Goal: Task Accomplishment & Management: Use online tool/utility

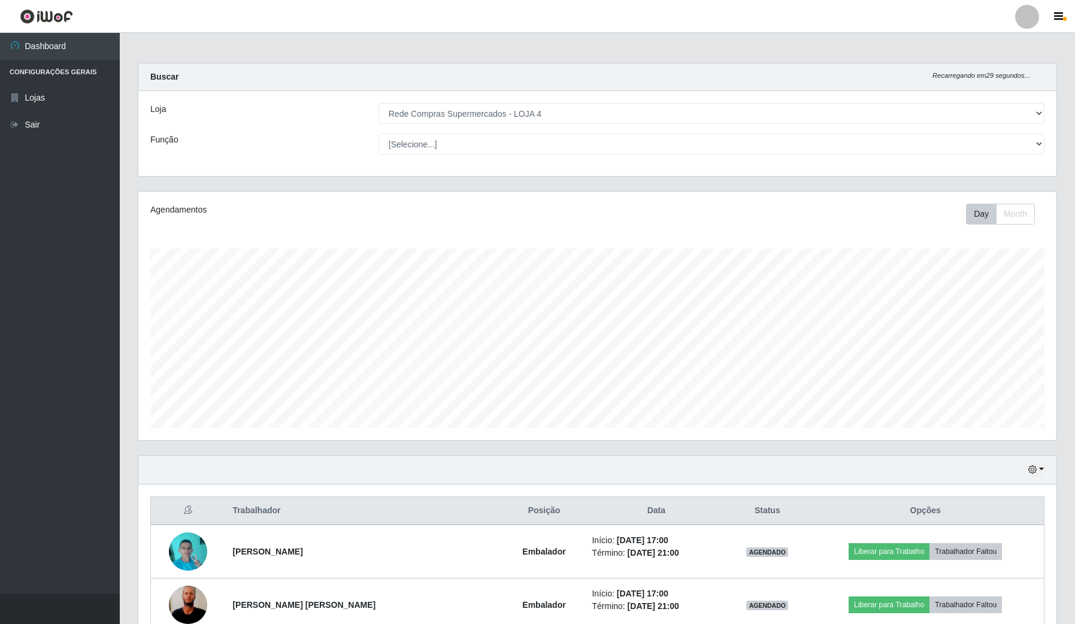
select select "159"
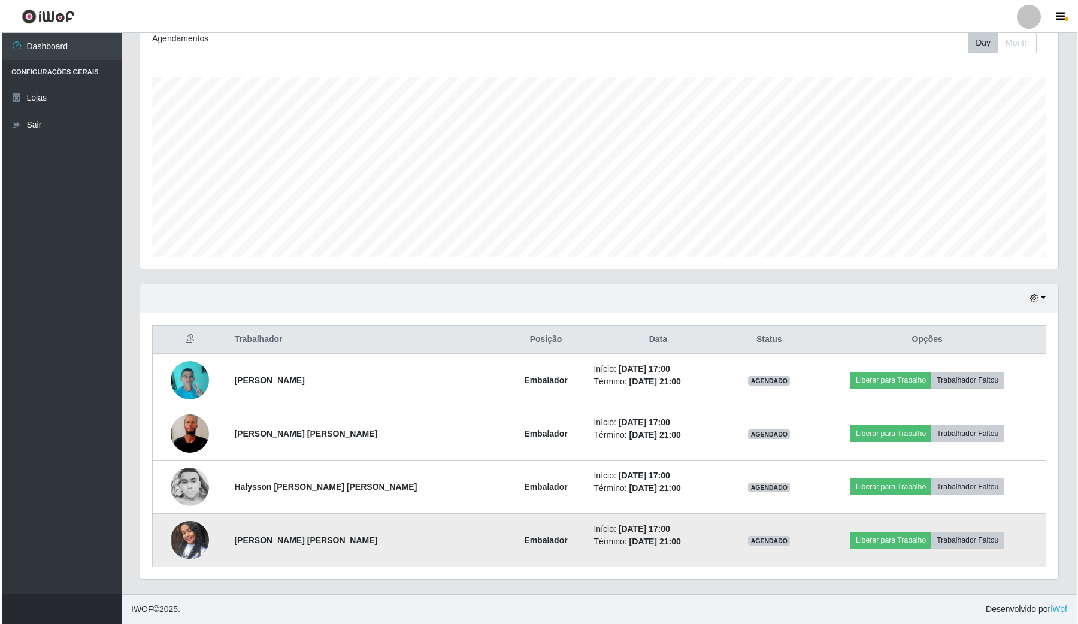
scroll to position [249, 918]
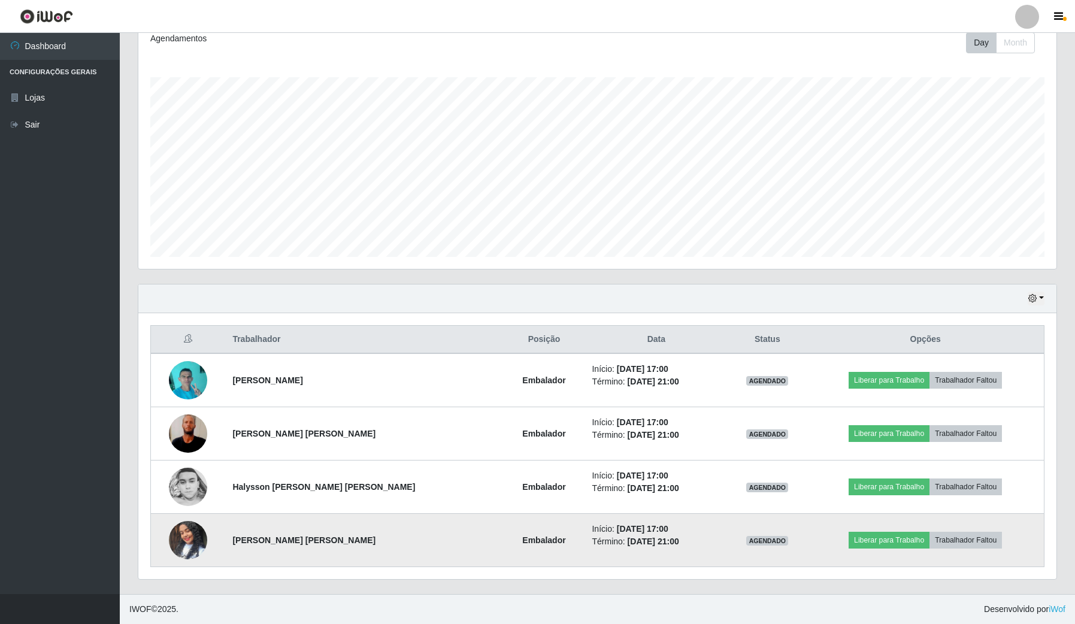
click at [199, 553] on img at bounding box center [188, 540] width 38 height 68
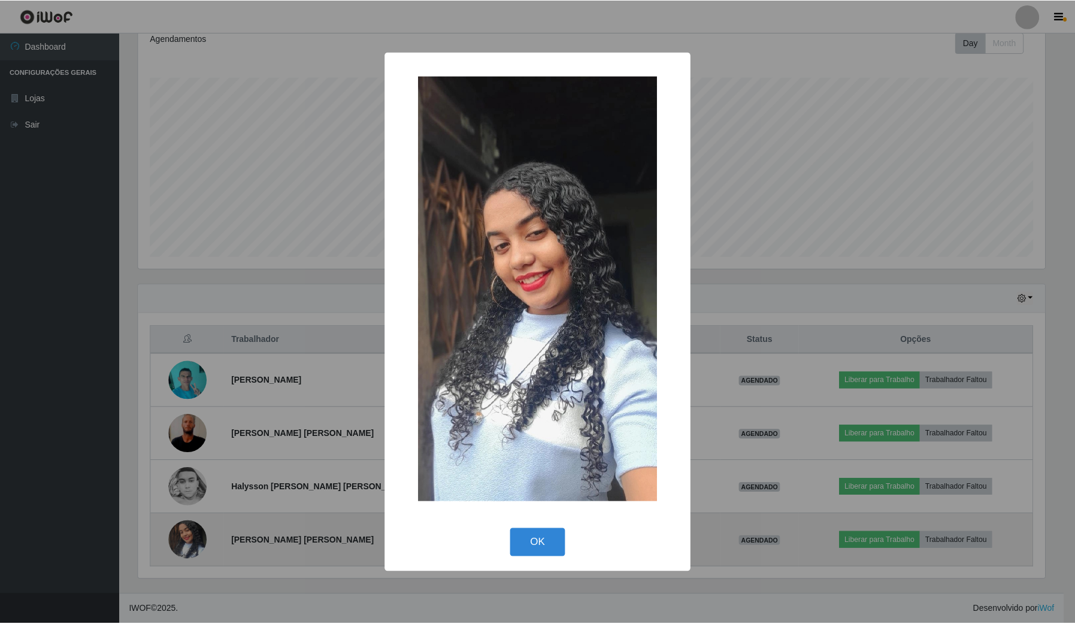
scroll to position [249, 909]
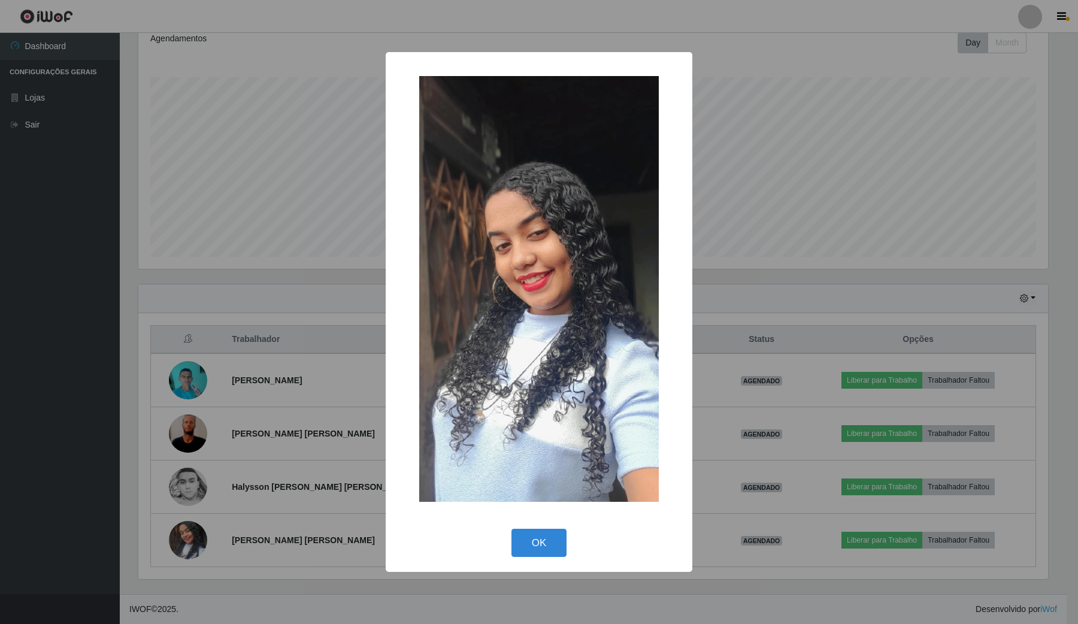
click at [279, 493] on div "× OK Cancel" at bounding box center [539, 312] width 1078 height 624
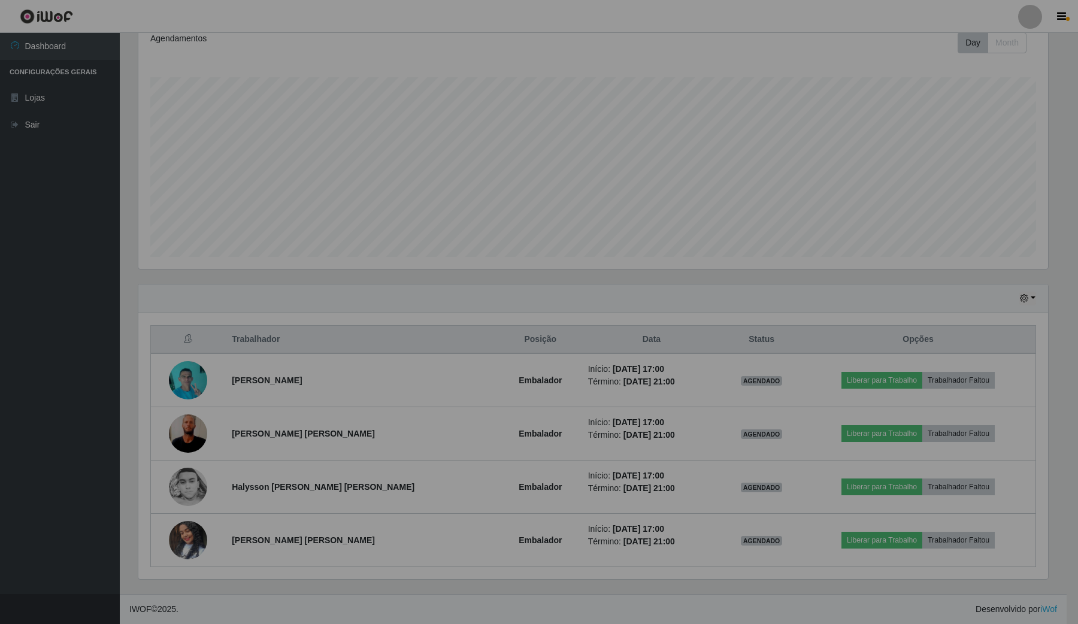
scroll to position [249, 918]
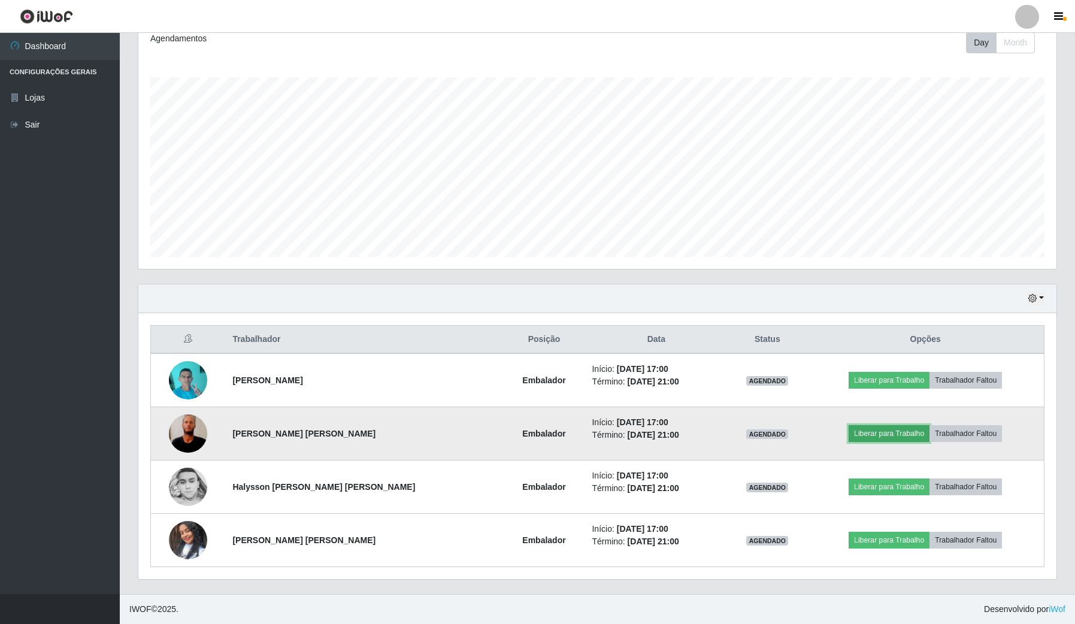
click at [888, 436] on button "Liberar para Trabalho" at bounding box center [889, 433] width 81 height 17
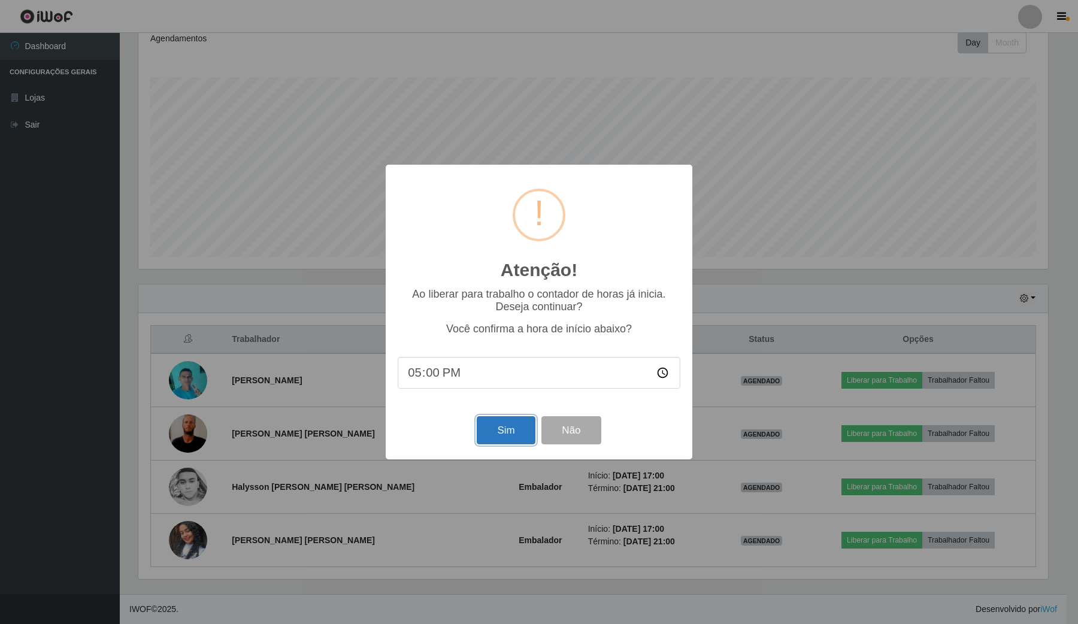
click at [513, 424] on button "Sim" at bounding box center [506, 430] width 58 height 28
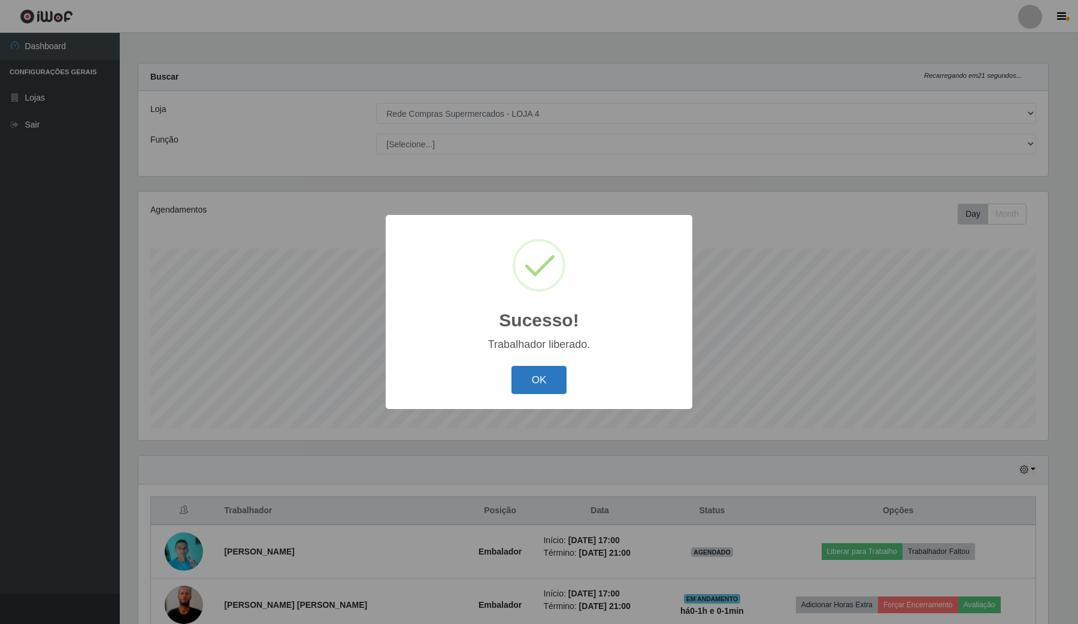
click at [521, 367] on button "OK" at bounding box center [540, 380] width 56 height 28
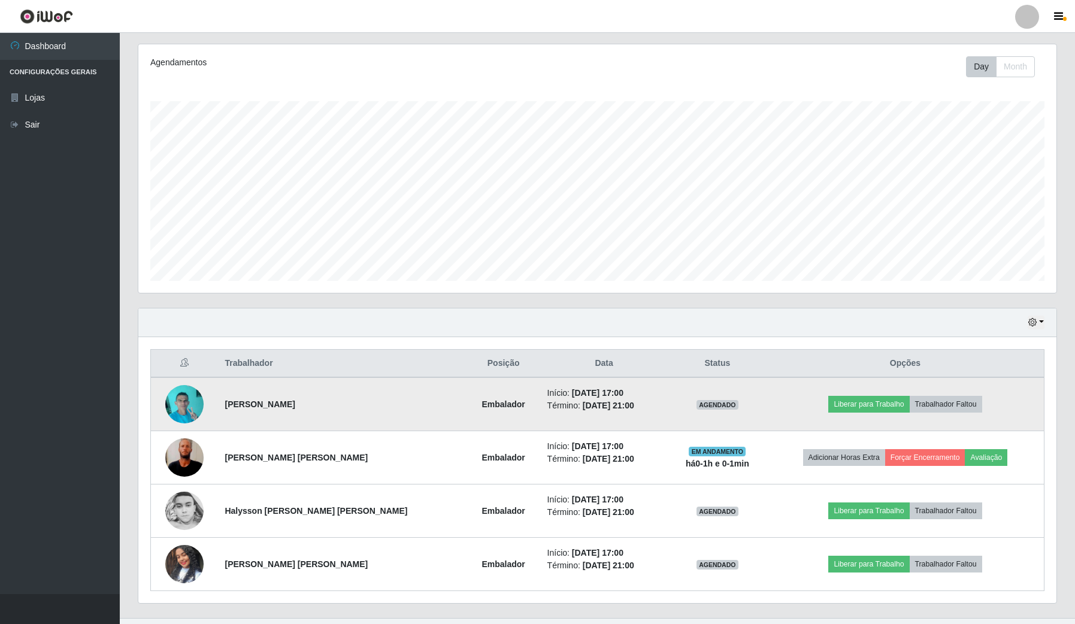
scroll to position [150, 0]
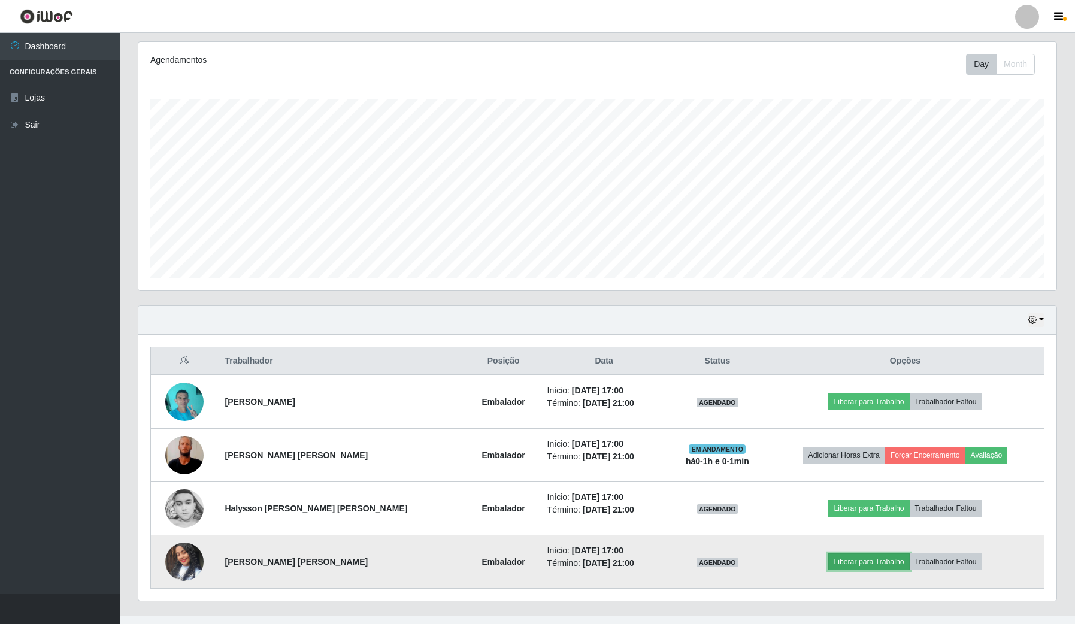
click at [849, 560] on button "Liberar para Trabalho" at bounding box center [869, 562] width 81 height 17
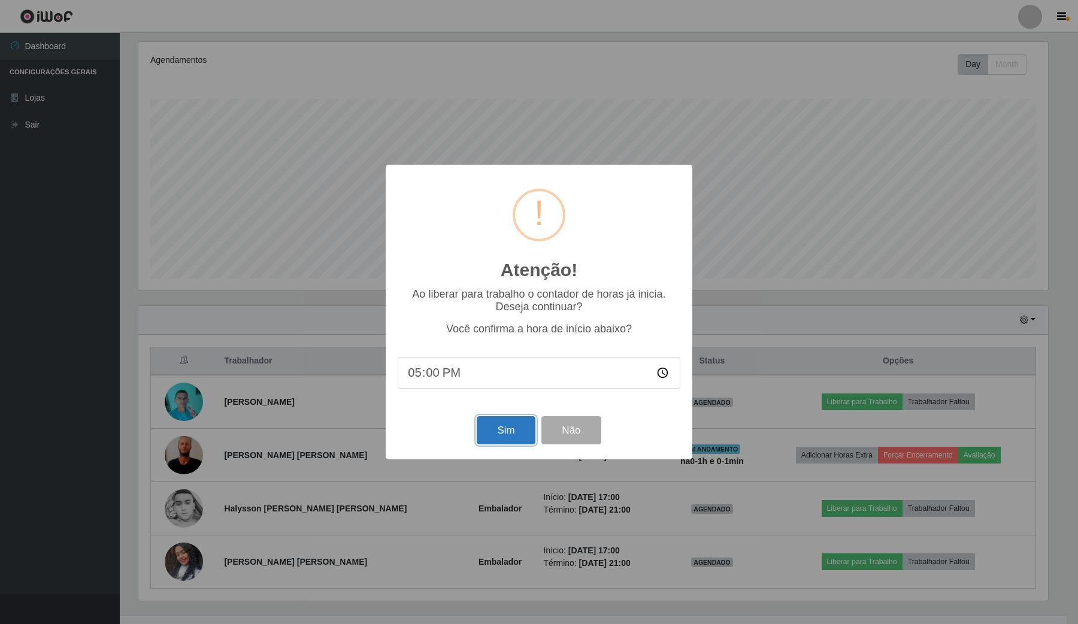
click at [510, 436] on button "Sim" at bounding box center [506, 430] width 58 height 28
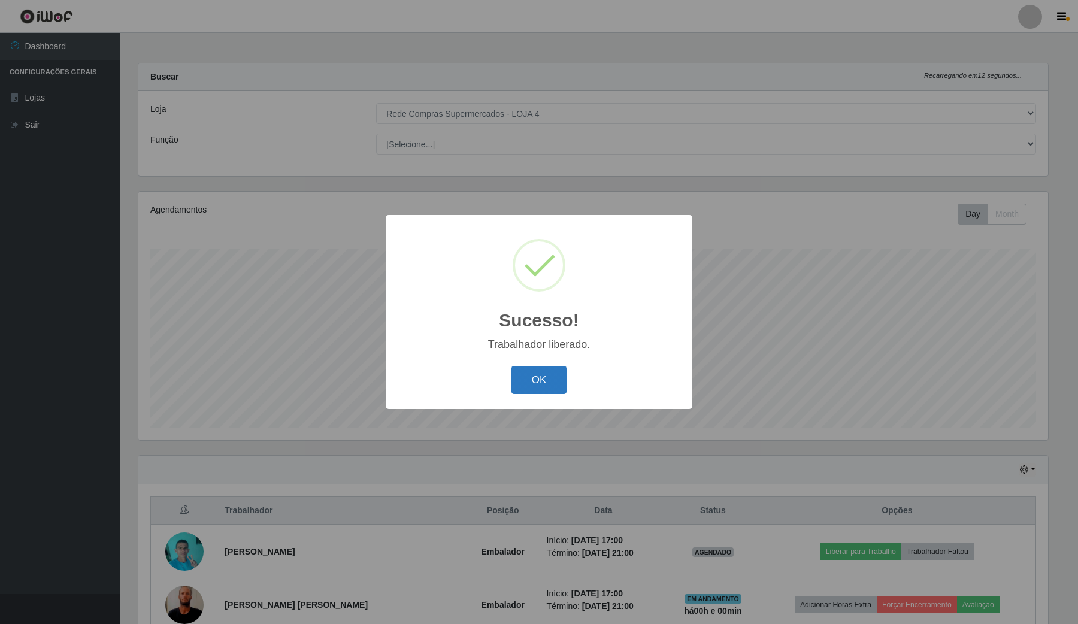
click at [540, 378] on button "OK" at bounding box center [540, 380] width 56 height 28
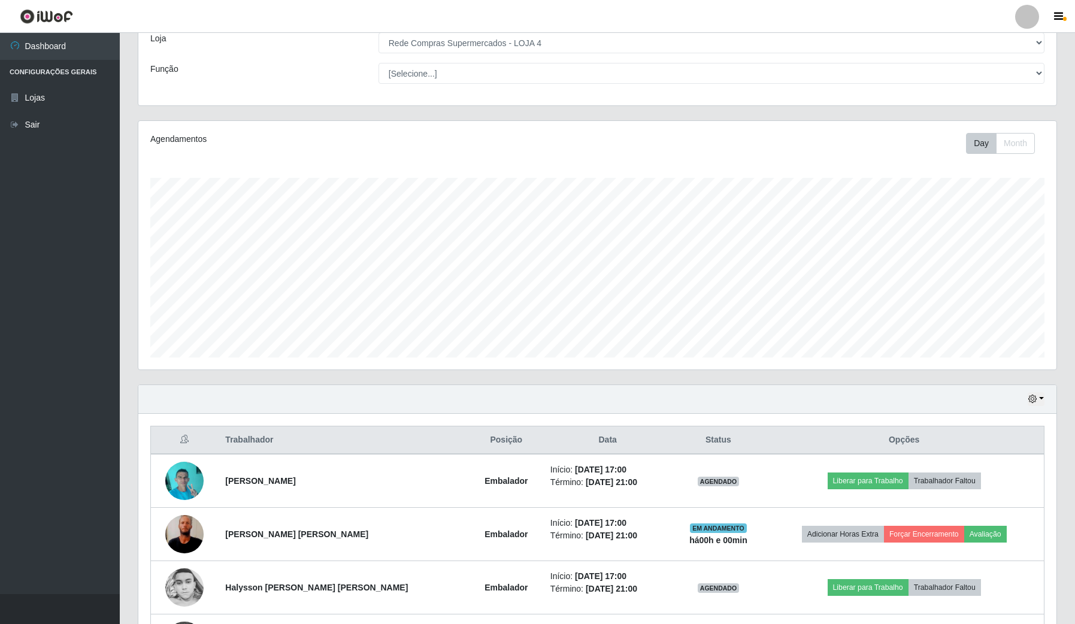
scroll to position [150, 0]
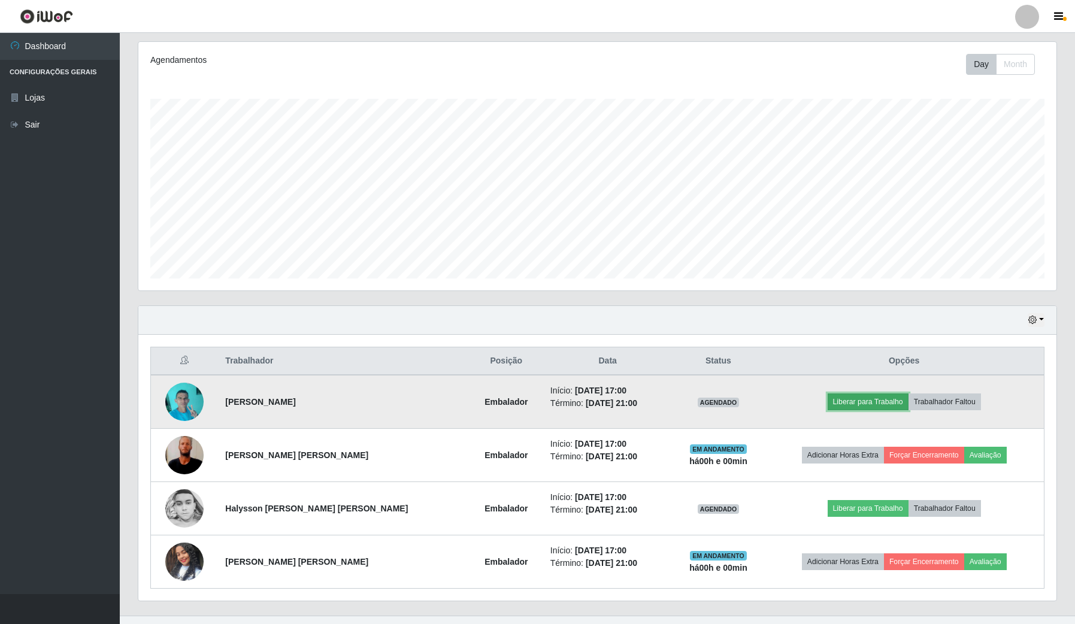
click at [873, 405] on button "Liberar para Trabalho" at bounding box center [868, 402] width 81 height 17
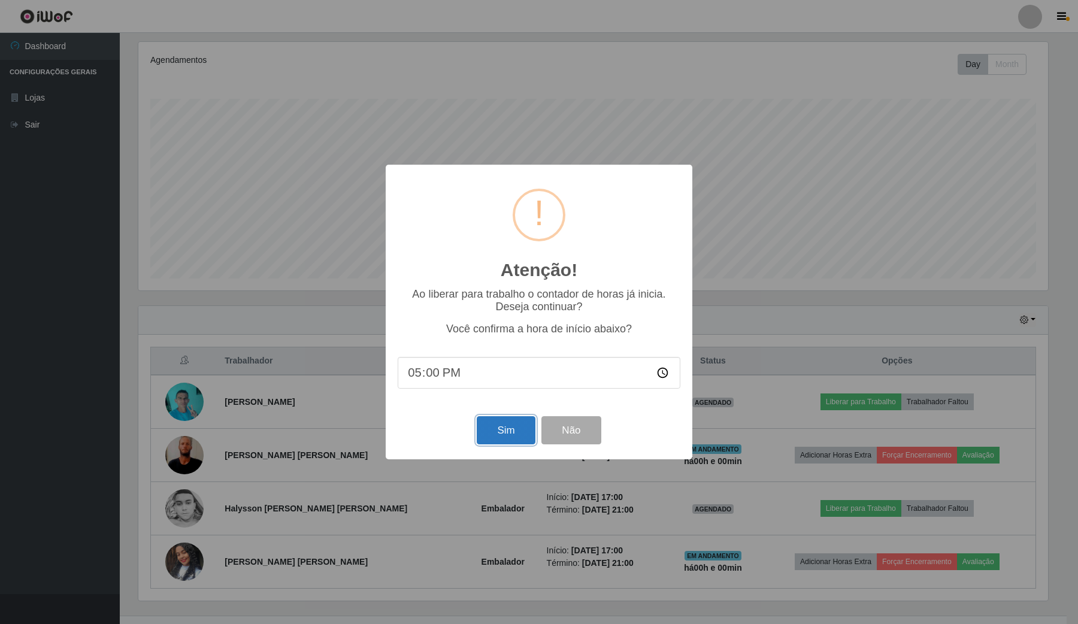
click at [509, 435] on button "Sim" at bounding box center [506, 430] width 58 height 28
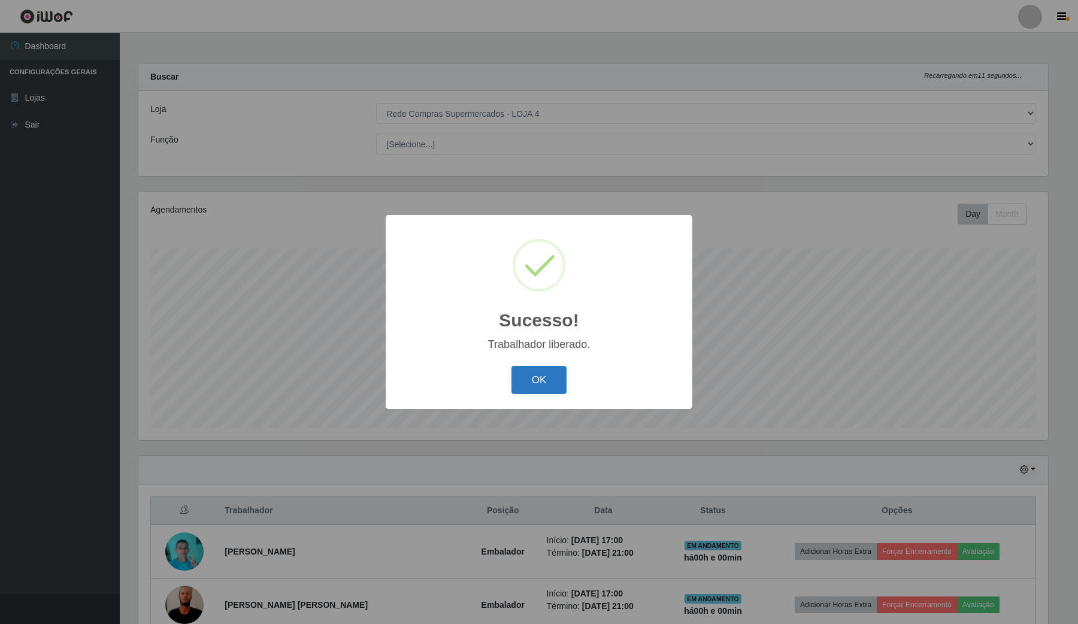
click at [542, 377] on button "OK" at bounding box center [540, 380] width 56 height 28
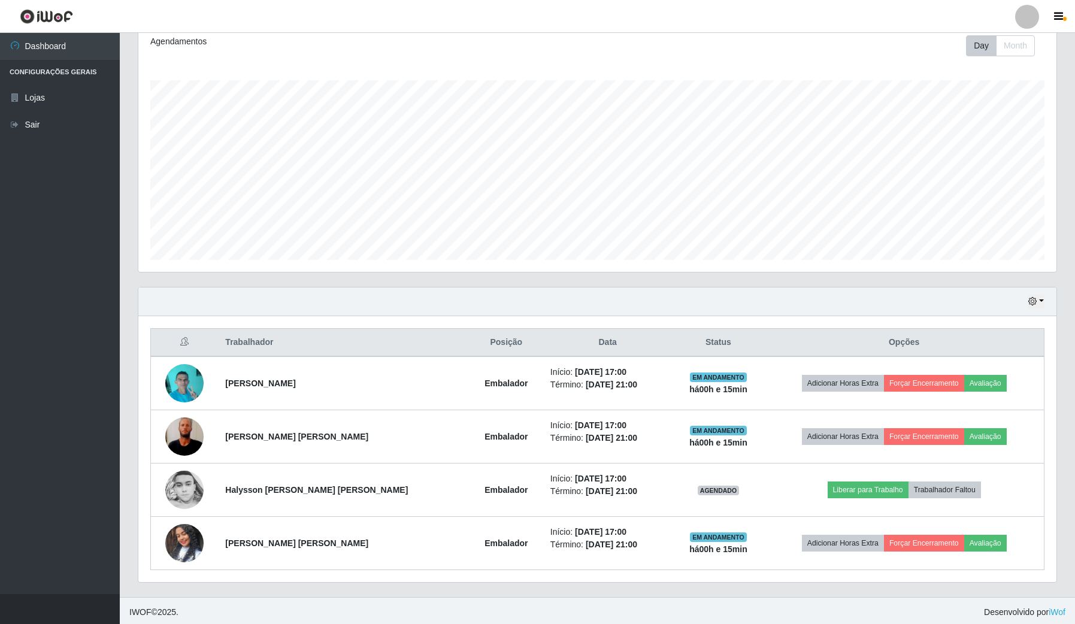
scroll to position [173, 0]
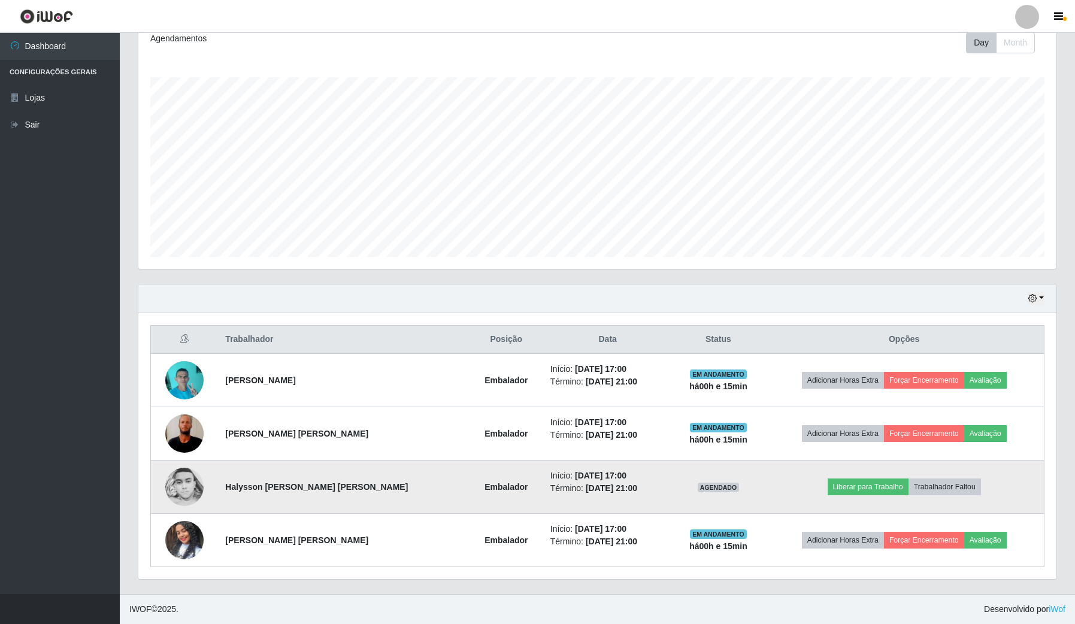
click at [172, 468] on td at bounding box center [185, 487] width 68 height 53
click at [201, 474] on img at bounding box center [184, 487] width 38 height 38
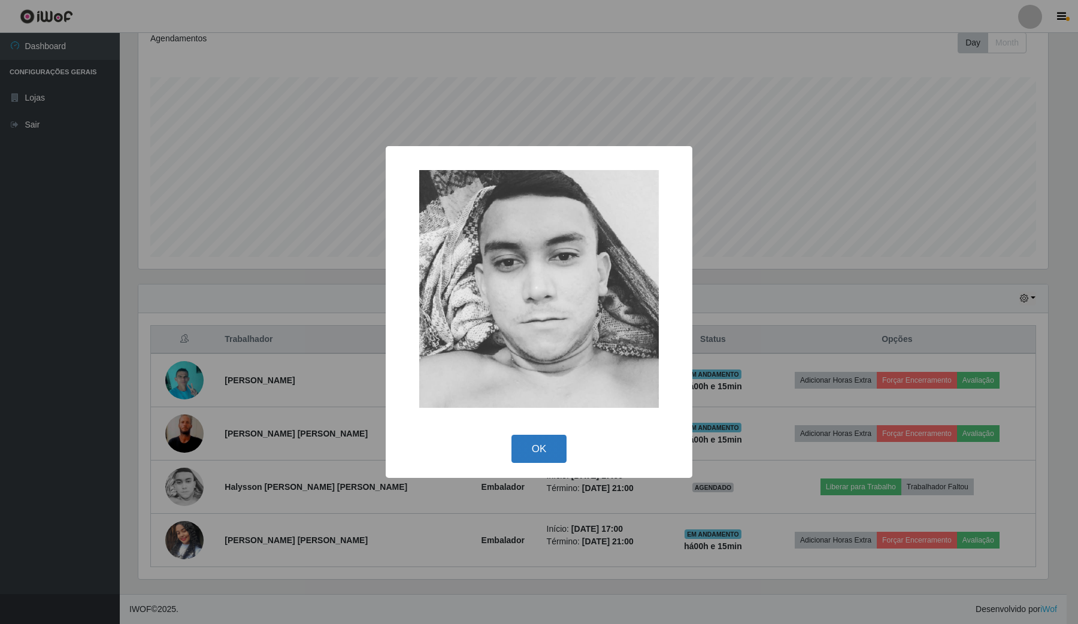
click at [561, 452] on button "OK" at bounding box center [540, 449] width 56 height 28
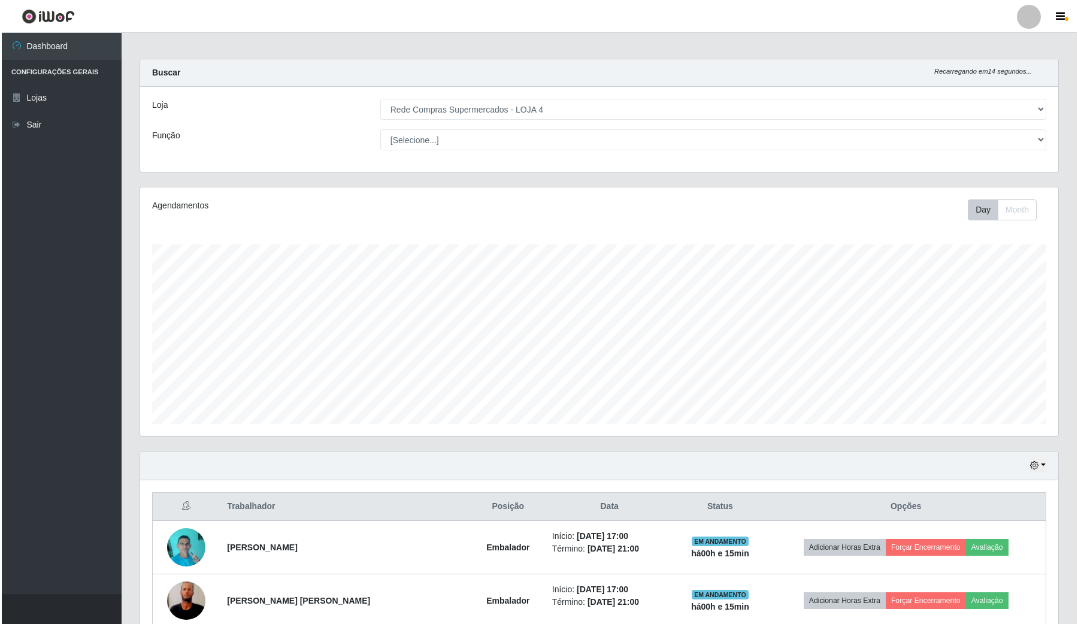
scroll to position [0, 0]
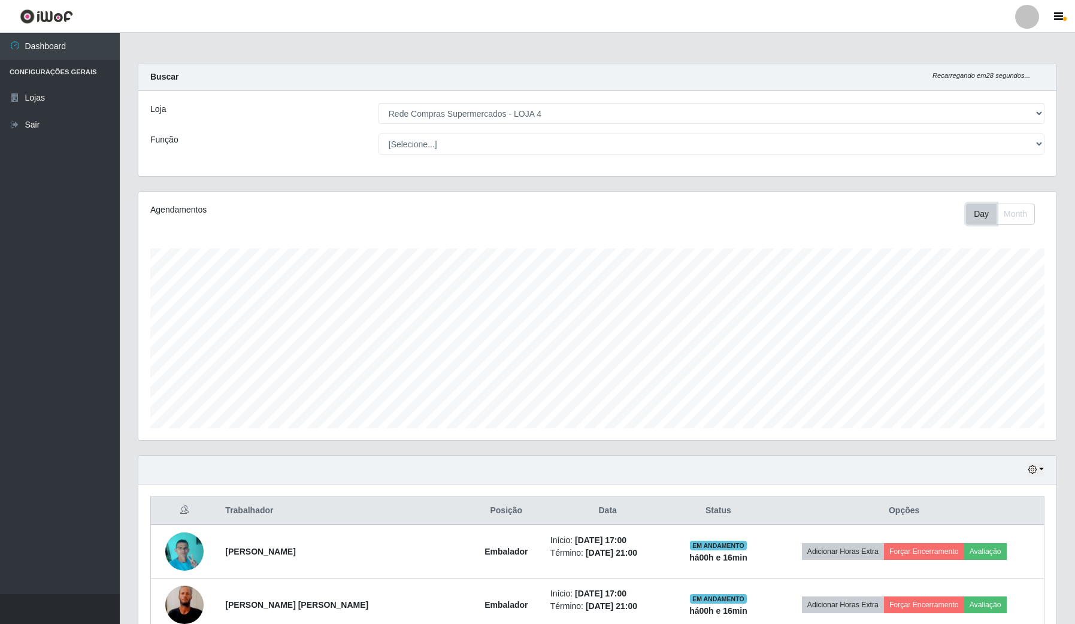
click at [986, 214] on button "Day" at bounding box center [981, 214] width 31 height 21
click at [1035, 461] on div "Hoje 1 dia 3 dias 1 Semana Não encerrados" at bounding box center [597, 470] width 918 height 29
click at [1034, 468] on icon "button" at bounding box center [1033, 469] width 8 height 8
click at [1000, 573] on button "1 Semana" at bounding box center [996, 567] width 95 height 25
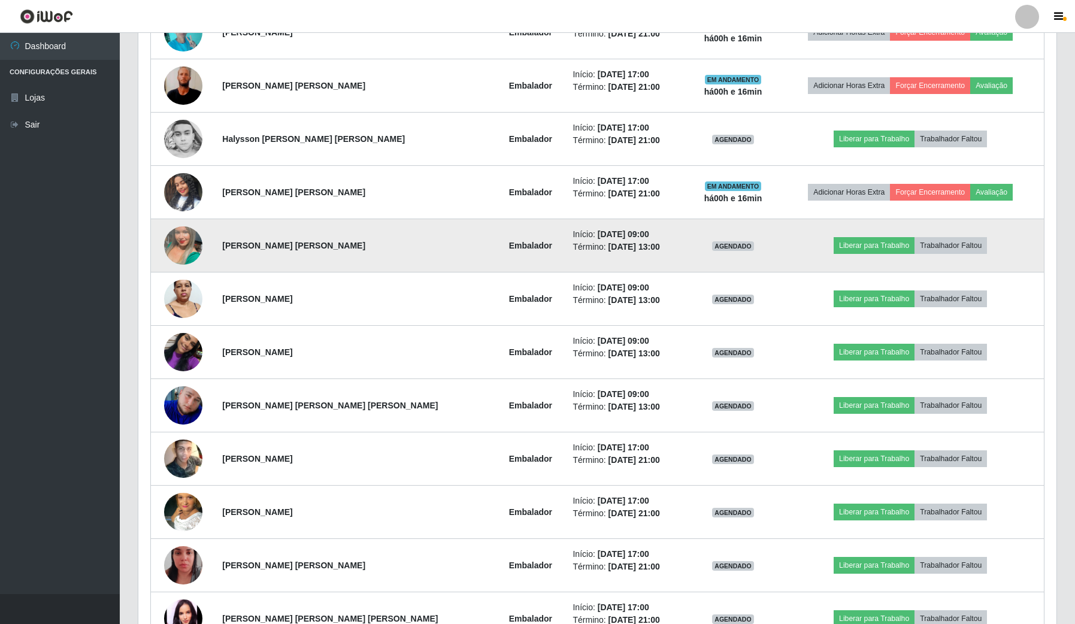
scroll to position [524, 0]
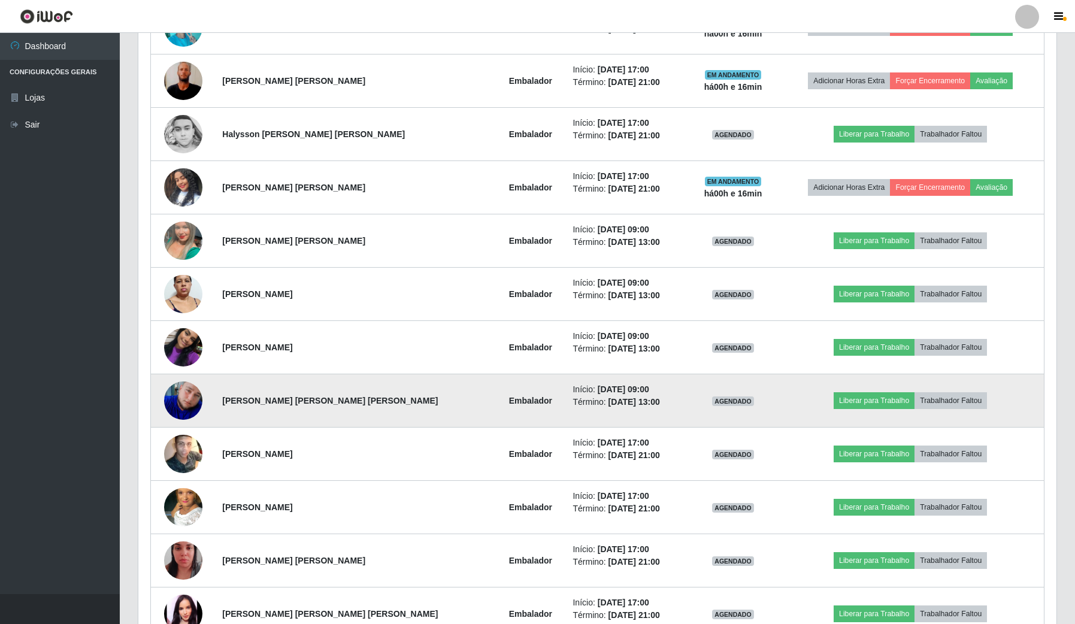
click at [198, 397] on img at bounding box center [183, 401] width 38 height 38
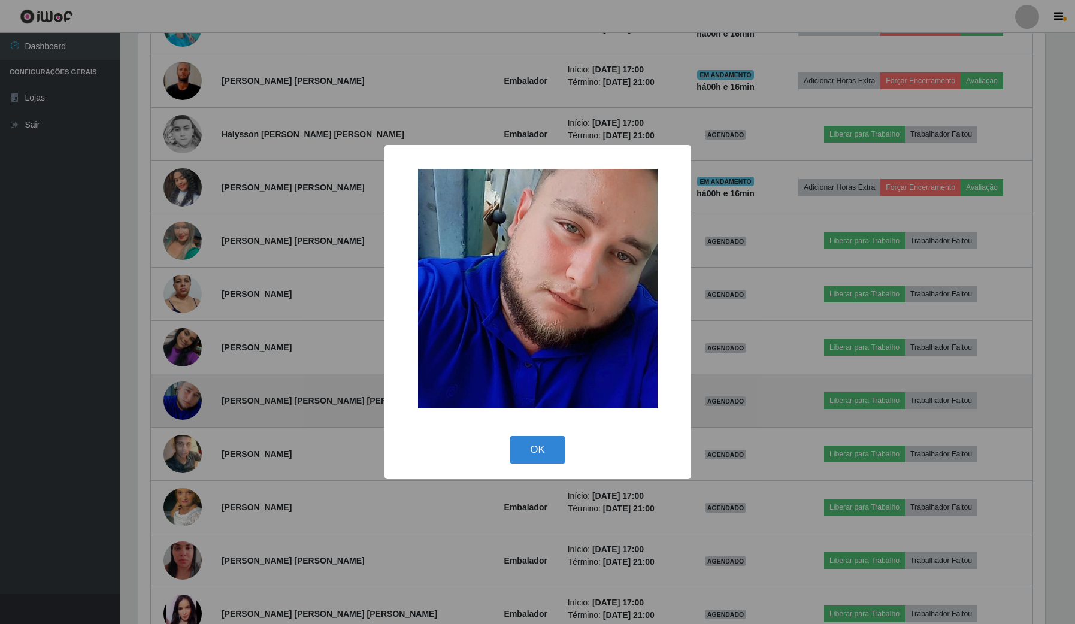
scroll to position [249, 909]
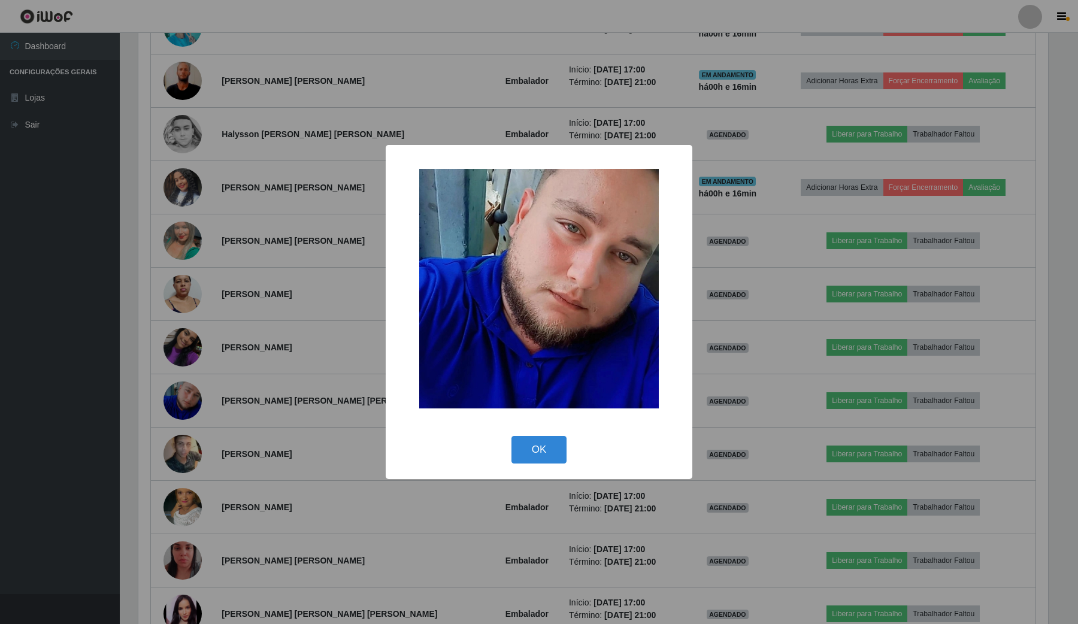
click at [306, 398] on div "× OK Cancel" at bounding box center [539, 312] width 1078 height 624
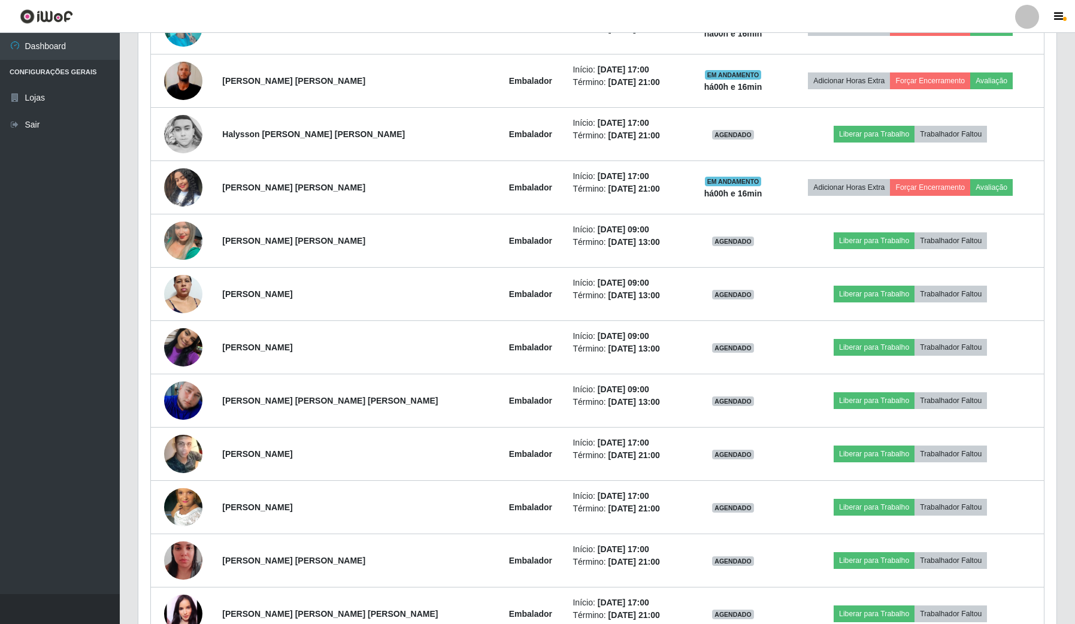
scroll to position [249, 918]
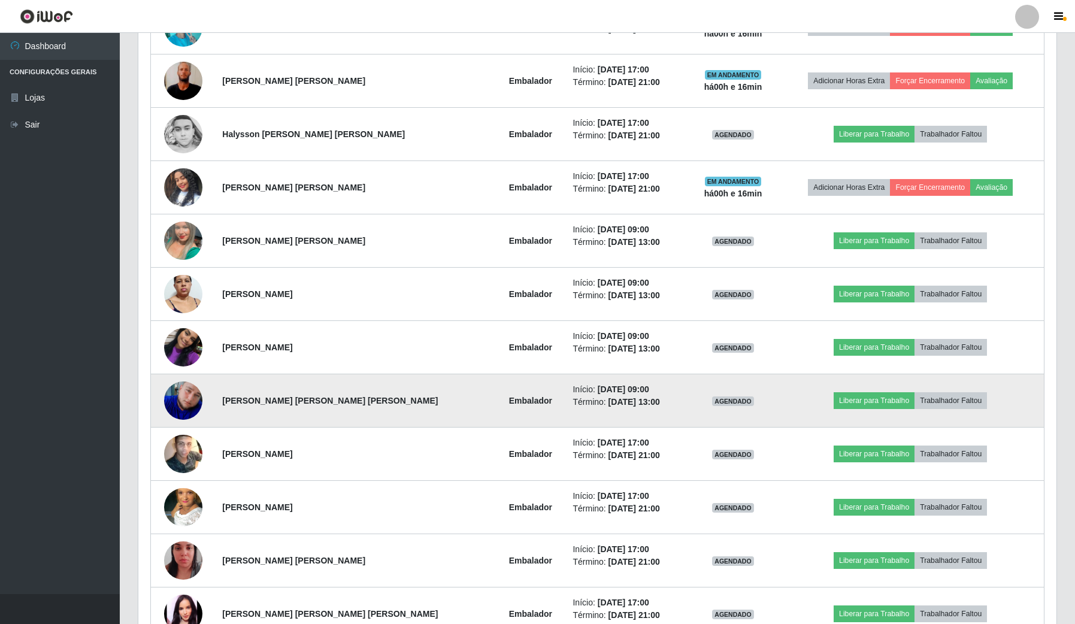
click at [195, 409] on img at bounding box center [183, 401] width 38 height 38
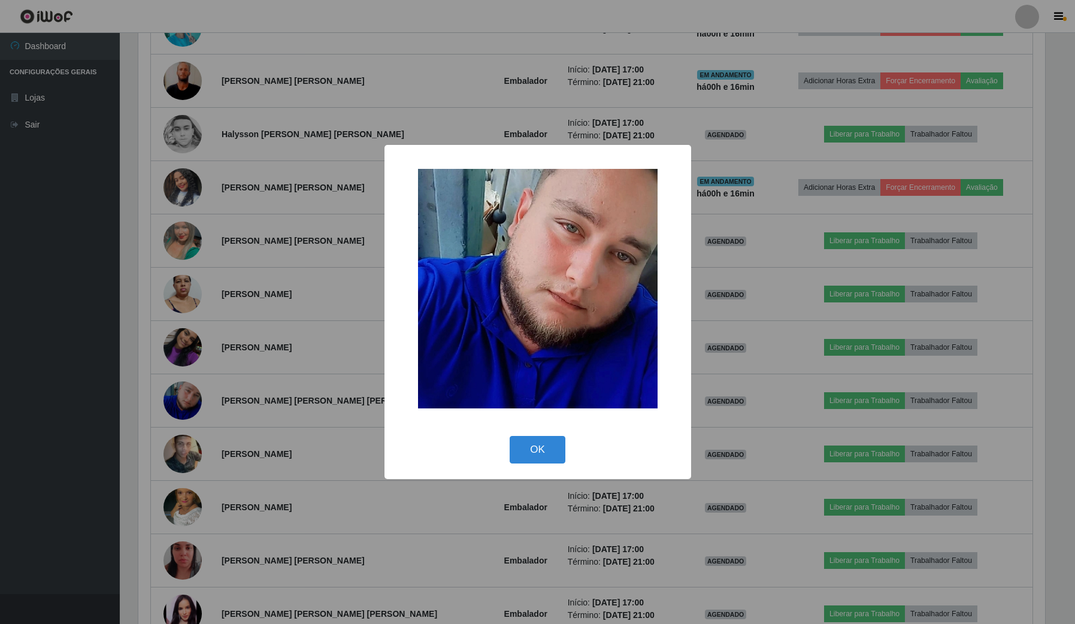
scroll to position [249, 909]
click at [546, 453] on button "OK" at bounding box center [540, 450] width 56 height 28
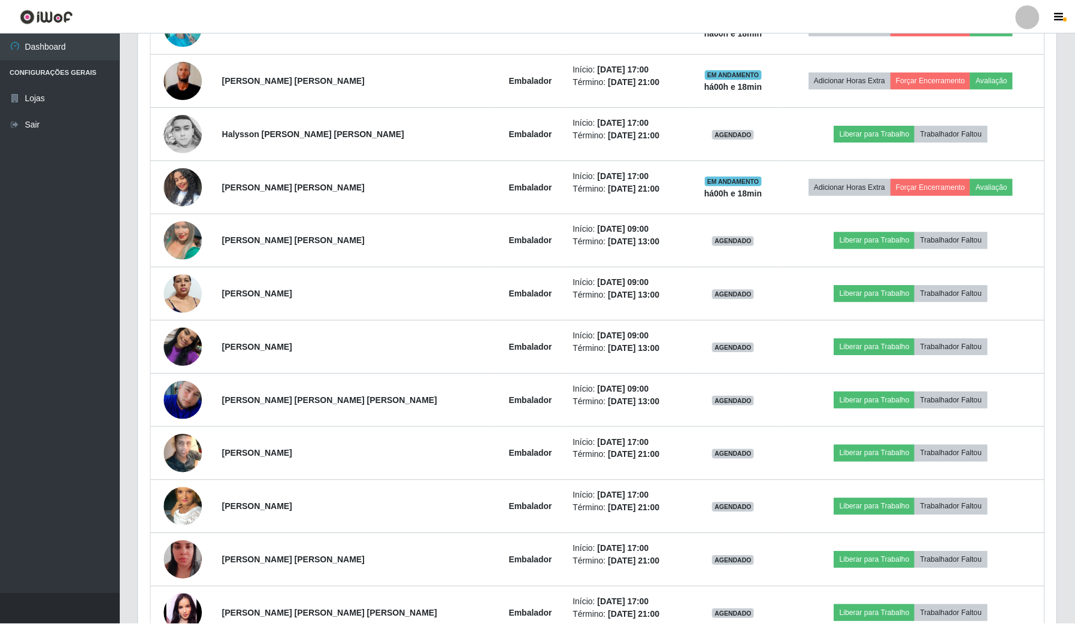
scroll to position [249, 918]
